Goal: Transaction & Acquisition: Download file/media

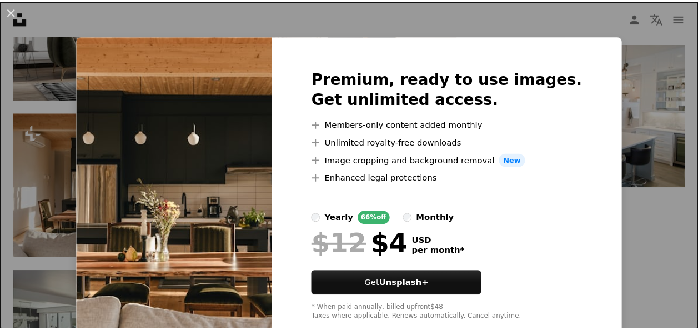
scroll to position [27, 0]
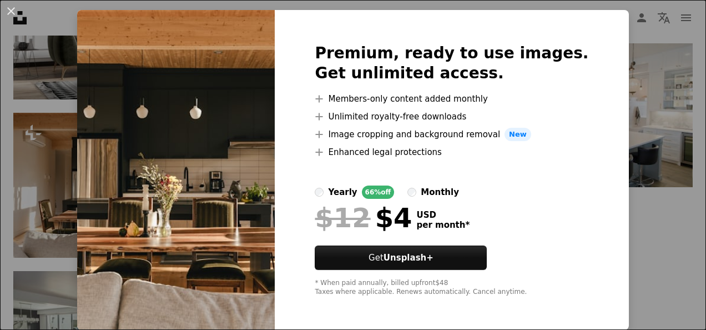
click at [623, 220] on div "An X shape Premium, ready to use images. Get unlimited access. A plus sign Memb…" at bounding box center [353, 165] width 706 height 330
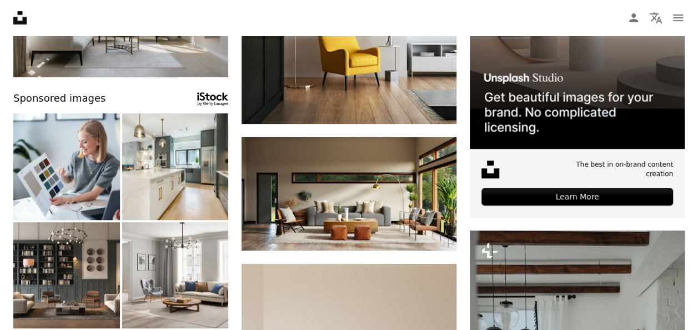
scroll to position [0, 0]
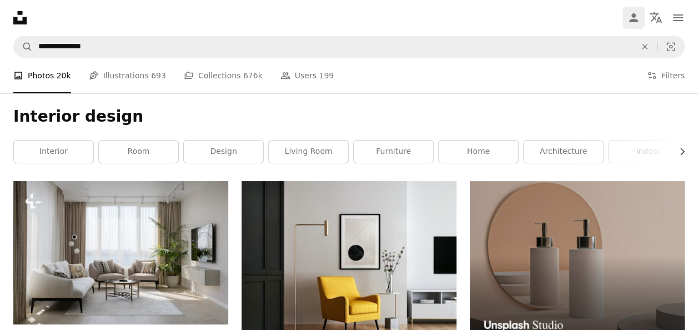
click at [629, 17] on icon "Person" at bounding box center [633, 17] width 13 height 13
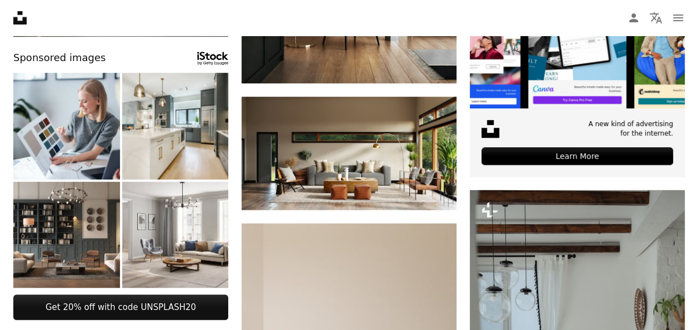
scroll to position [290, 0]
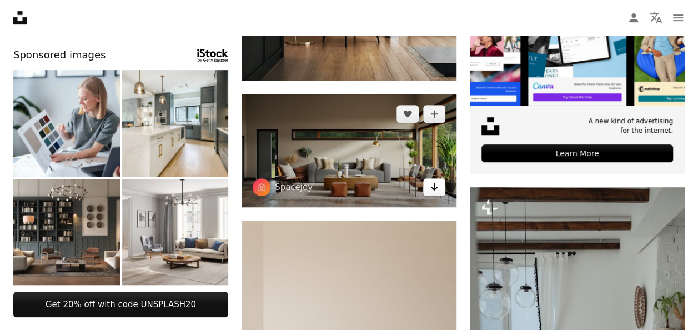
click at [433, 182] on icon "Arrow pointing down" at bounding box center [434, 186] width 9 height 13
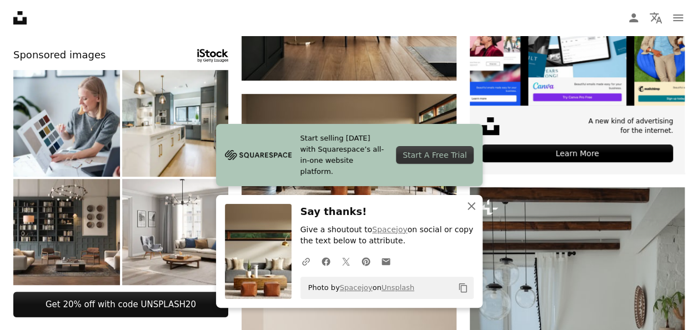
click at [471, 205] on icon "An X shape" at bounding box center [471, 205] width 13 height 13
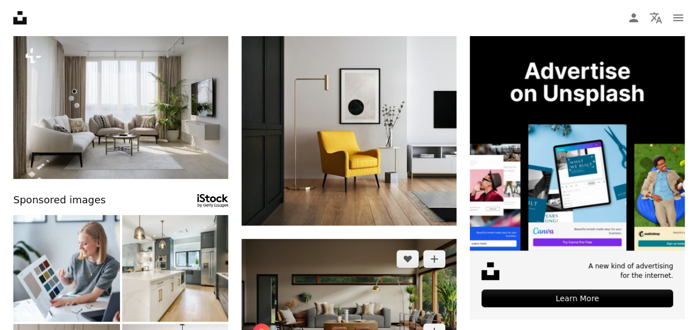
scroll to position [0, 0]
